Goal: Task Accomplishment & Management: Manage account settings

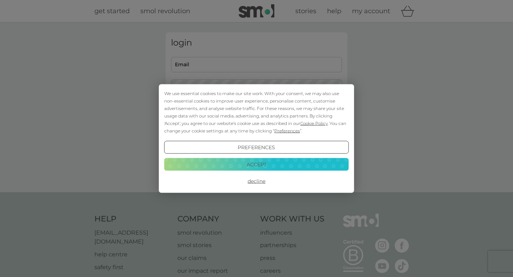
type input "jmryan.ryan@gmail.com"
click at [285, 166] on button "Accept" at bounding box center [256, 164] width 185 height 13
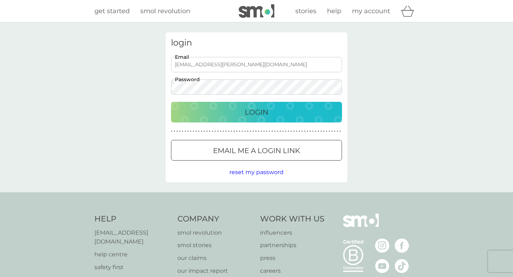
click at [279, 154] on p "Email me a login link" at bounding box center [256, 150] width 87 height 11
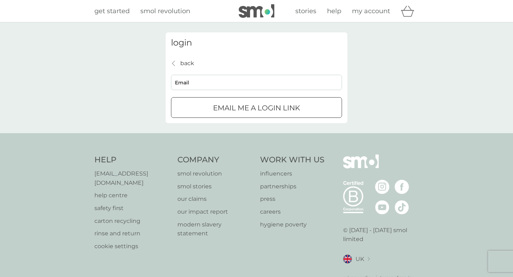
click at [188, 62] on p "back" at bounding box center [187, 63] width 14 height 9
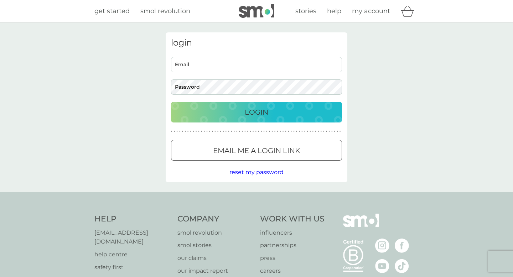
type input "jmryan.ryan@gmail.com"
click at [222, 114] on div "Login" at bounding box center [256, 112] width 157 height 11
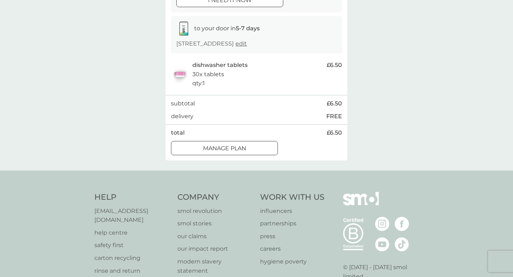
scroll to position [115, 0]
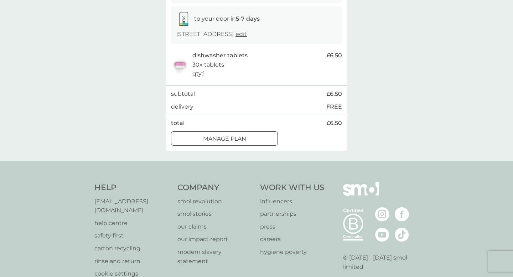
click at [250, 144] on div "Manage plan" at bounding box center [224, 138] width 106 height 9
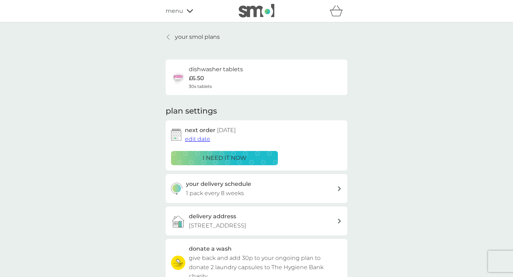
click at [203, 140] on span "edit date" at bounding box center [197, 139] width 25 height 7
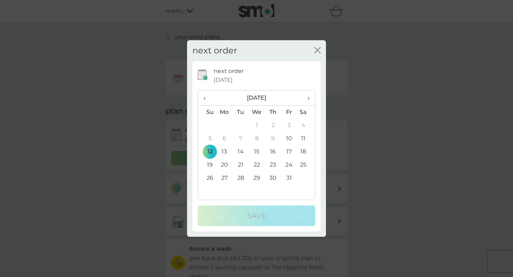
click at [210, 178] on td "26" at bounding box center [207, 178] width 18 height 13
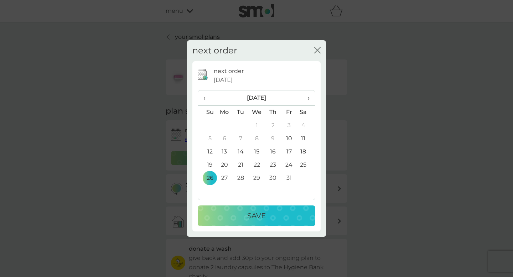
click at [240, 213] on div "Save" at bounding box center [256, 215] width 103 height 11
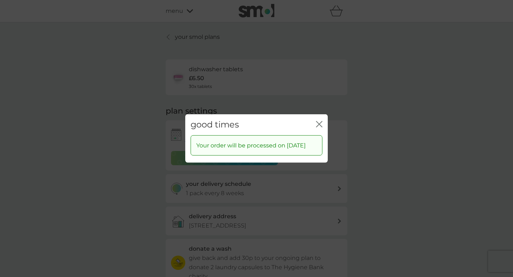
click at [318, 121] on icon "close" at bounding box center [319, 124] width 6 height 6
